Goal: Task Accomplishment & Management: Use online tool/utility

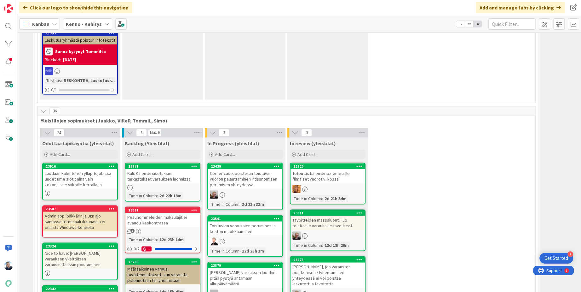
scroll to position [4564, 0]
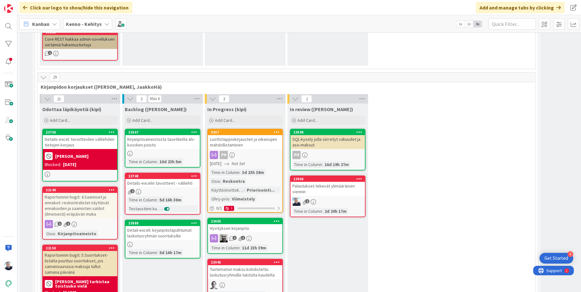
click at [328, 182] on div "Palautukset tekevät ylimääräisen viennin" at bounding box center [328, 189] width 74 height 14
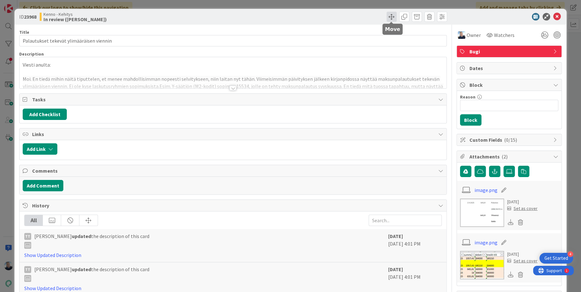
click at [390, 19] on span at bounding box center [392, 17] width 10 height 10
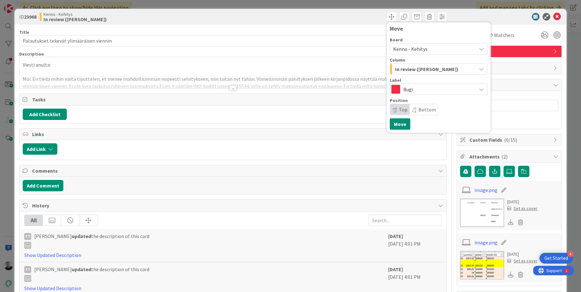
click at [423, 89] on span "Bugi" at bounding box center [438, 89] width 70 height 9
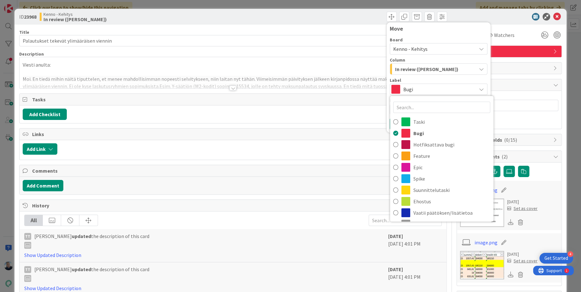
click at [422, 89] on span "Bugi" at bounding box center [438, 89] width 70 height 9
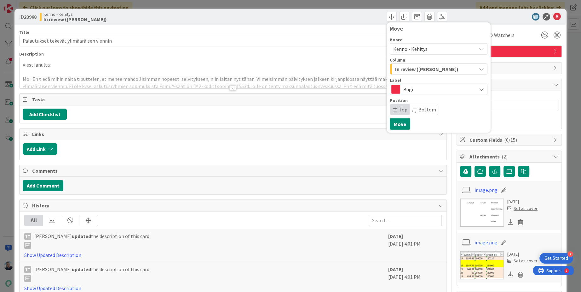
click at [427, 49] on span "Kenno - Kehitys" at bounding box center [433, 48] width 80 height 9
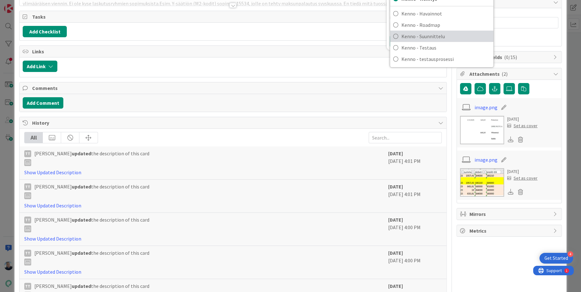
scroll to position [61, 0]
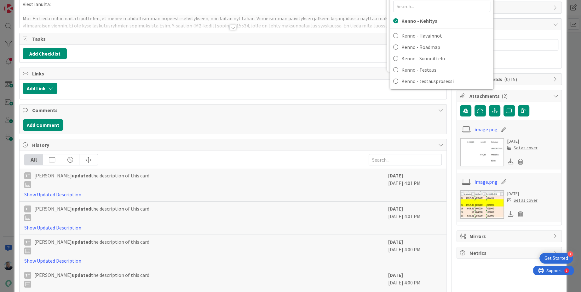
click at [372, 50] on div "Add Checklist" at bounding box center [233, 53] width 421 height 11
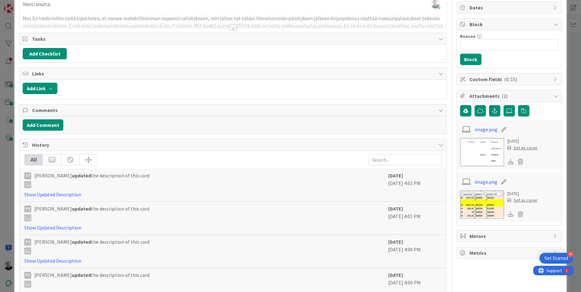
scroll to position [0, 0]
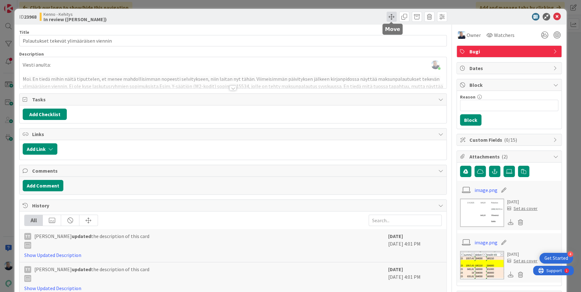
click at [392, 18] on span at bounding box center [392, 17] width 10 height 10
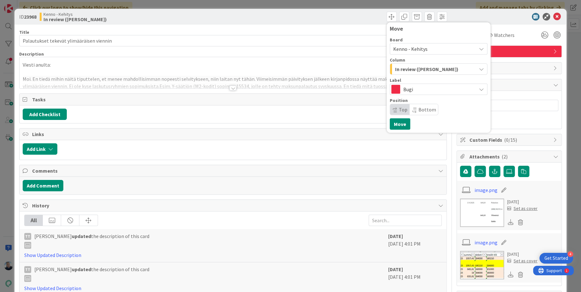
click at [409, 47] on span "Kenno - Kehitys" at bounding box center [410, 49] width 34 height 6
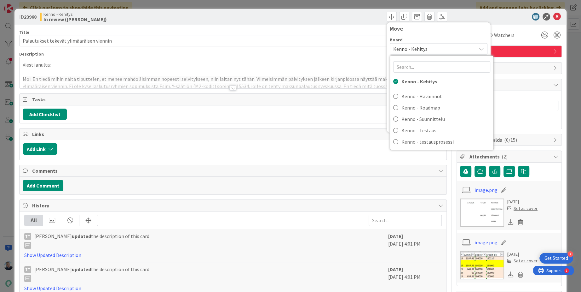
click at [427, 50] on span "Kenno - Kehitys" at bounding box center [433, 48] width 80 height 9
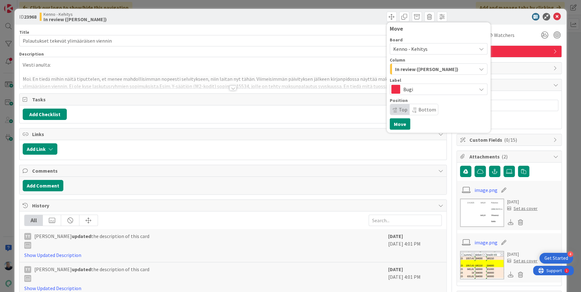
click at [424, 66] on span "In review ([PERSON_NAME])" at bounding box center [426, 69] width 63 height 8
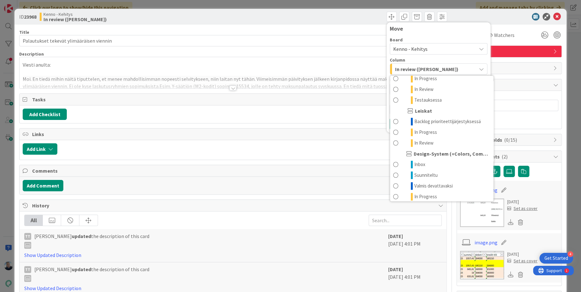
scroll to position [724, 0]
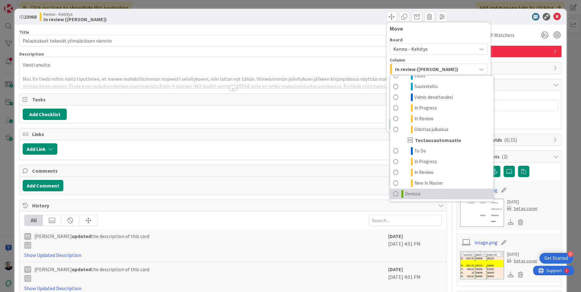
click at [406, 191] on span "Devissä" at bounding box center [412, 194] width 15 height 8
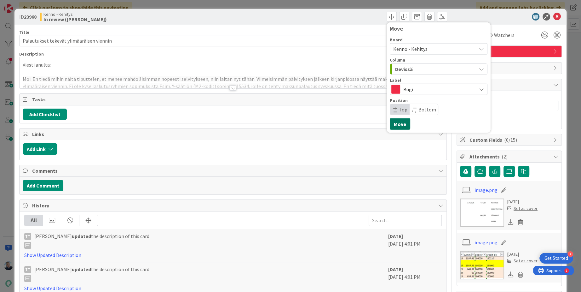
click at [400, 123] on button "Move" at bounding box center [400, 123] width 20 height 11
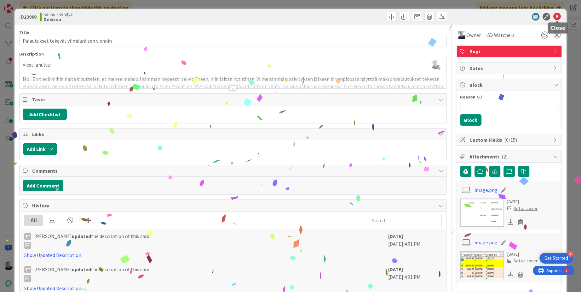
click at [560, 14] on icon at bounding box center [557, 17] width 8 height 8
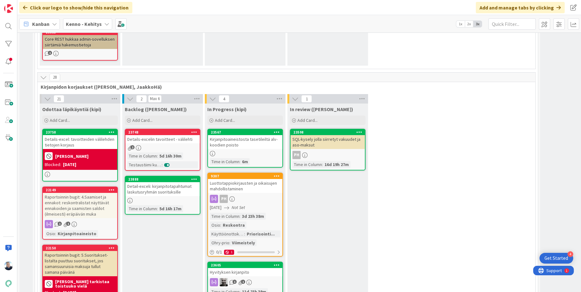
click at [247, 135] on div "Kirjanpitoaineistosta tasetileiltä alv-koodien poisto" at bounding box center [245, 142] width 74 height 14
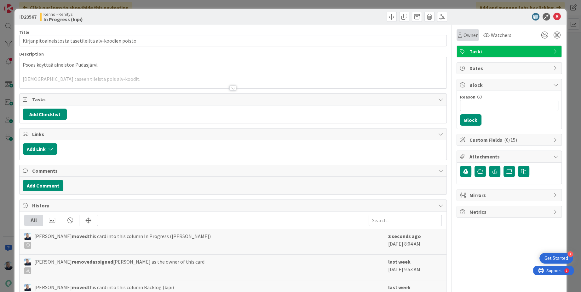
click at [471, 34] on span "Owner" at bounding box center [471, 35] width 14 height 8
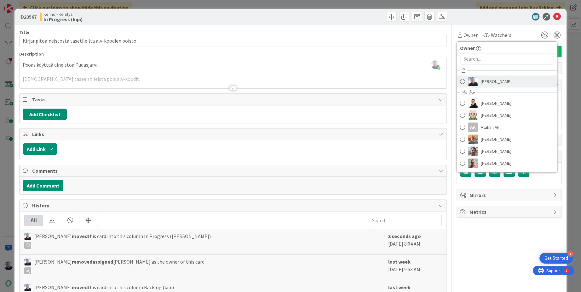
click at [480, 78] on link "[PERSON_NAME]" at bounding box center [507, 81] width 100 height 12
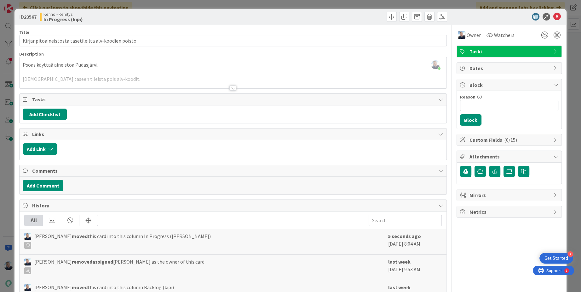
click at [233, 85] on div at bounding box center [232, 87] width 7 height 5
